Goal: Information Seeking & Learning: Learn about a topic

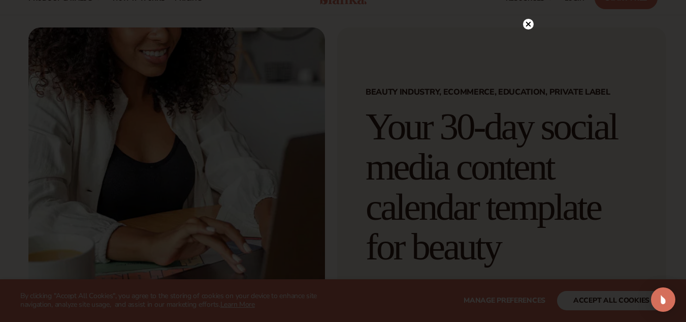
scroll to position [38, 0]
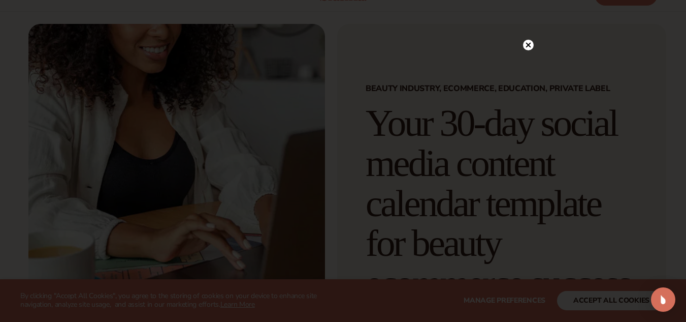
click at [524, 24] on div at bounding box center [343, 161] width 686 height 322
click at [525, 44] on circle at bounding box center [528, 45] width 11 height 11
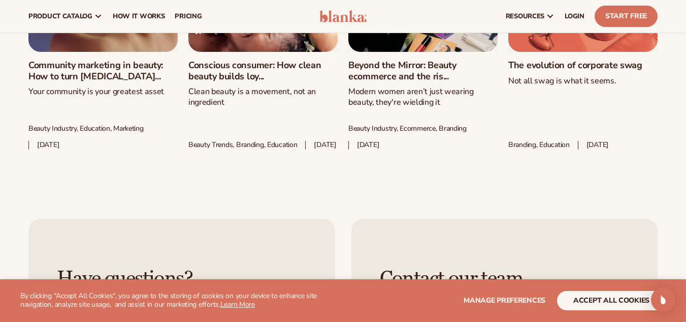
scroll to position [1118, 0]
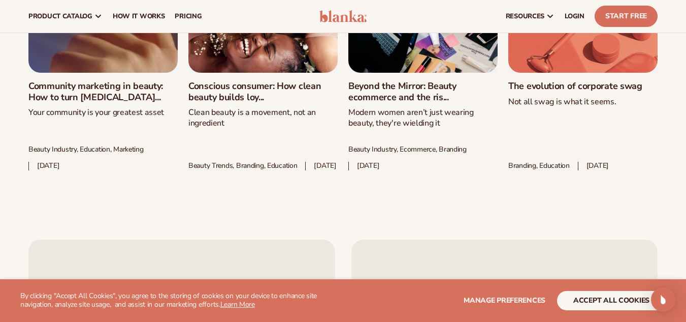
click at [631, 92] on link "The evolution of corporate swag" at bounding box center [583, 86] width 149 height 11
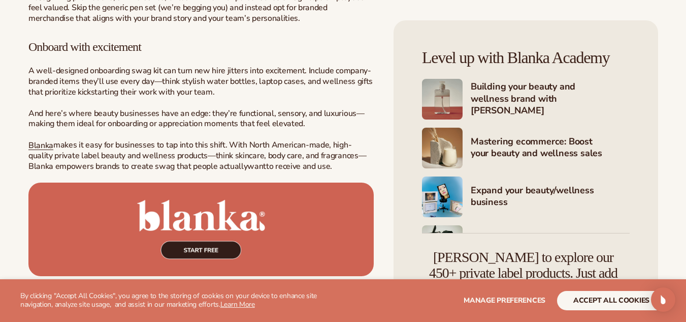
scroll to position [4903, 0]
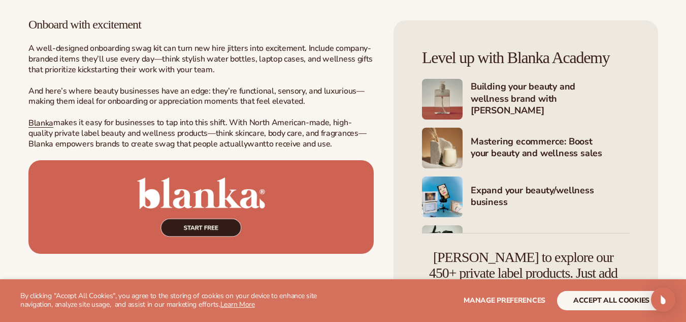
click at [184, 210] on img at bounding box center [201, 206] width 346 height 93
